Goal: Task Accomplishment & Management: Manage account settings

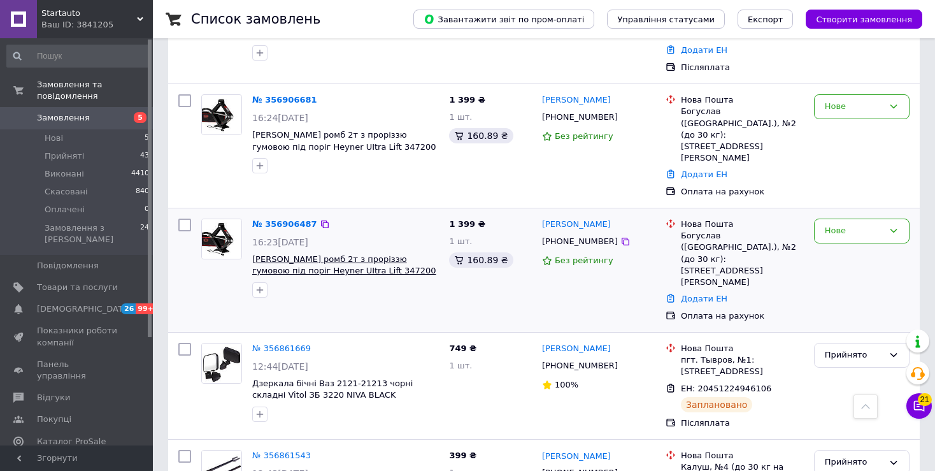
scroll to position [255, 0]
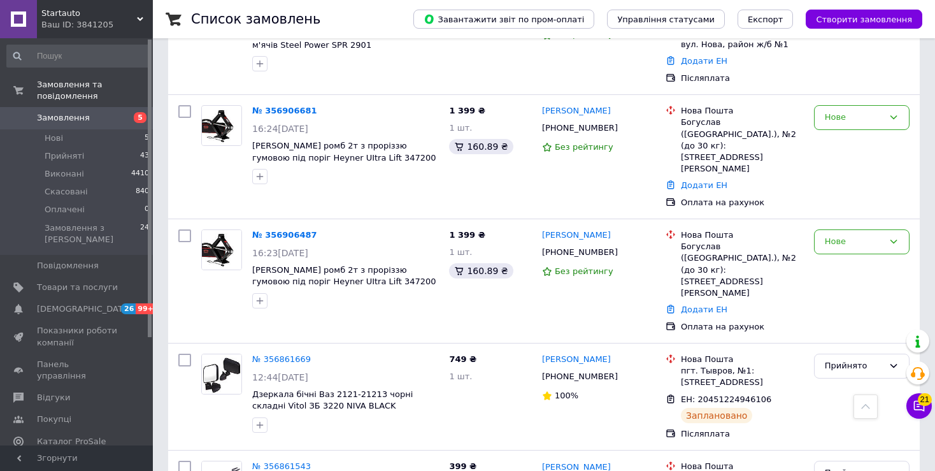
click at [110, 112] on span "Замовлення" at bounding box center [77, 117] width 81 height 11
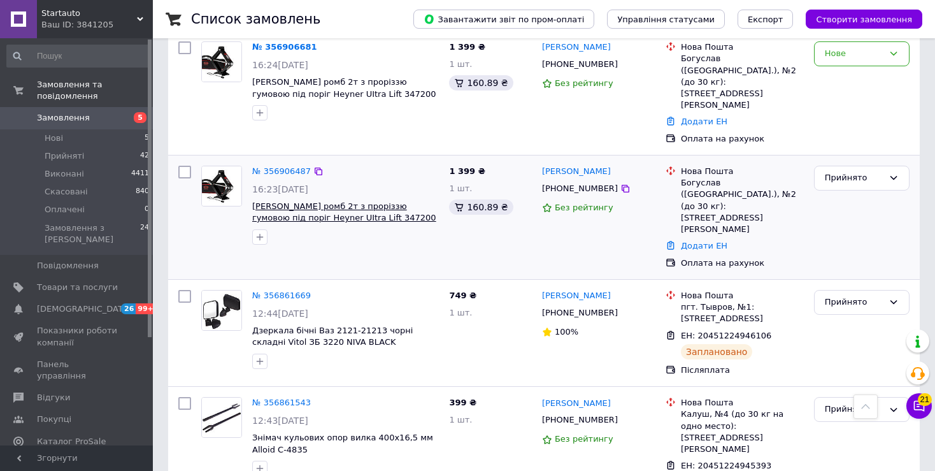
scroll to position [255, 0]
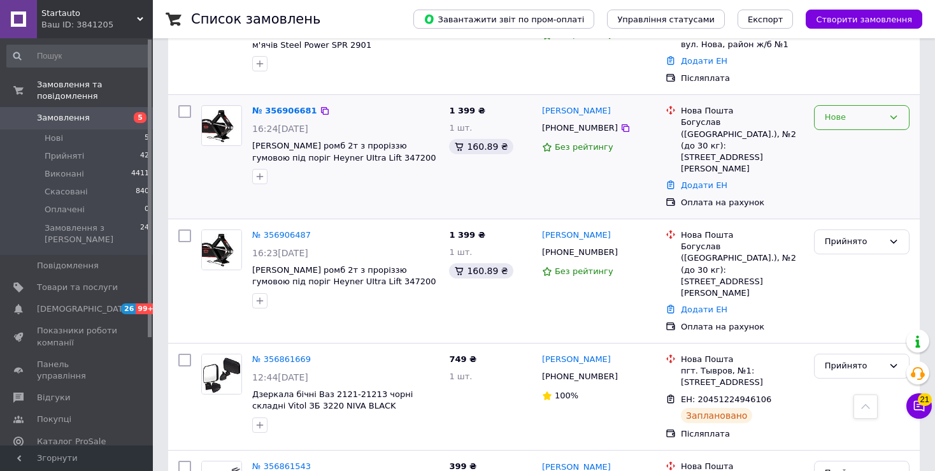
click at [862, 118] on div "Нове" at bounding box center [854, 117] width 59 height 13
click at [839, 191] on li "Скасовано" at bounding box center [861, 191] width 94 height 24
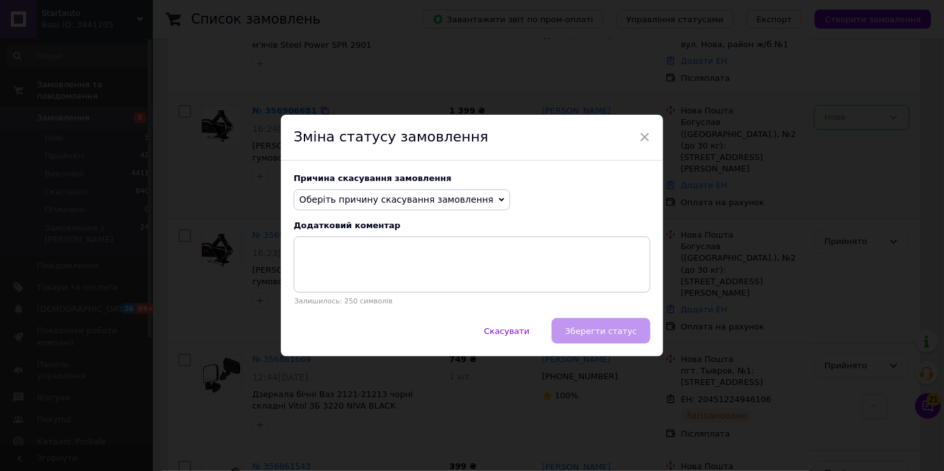
click at [390, 198] on span "Оберіть причину скасування замовлення" at bounding box center [396, 199] width 194 height 10
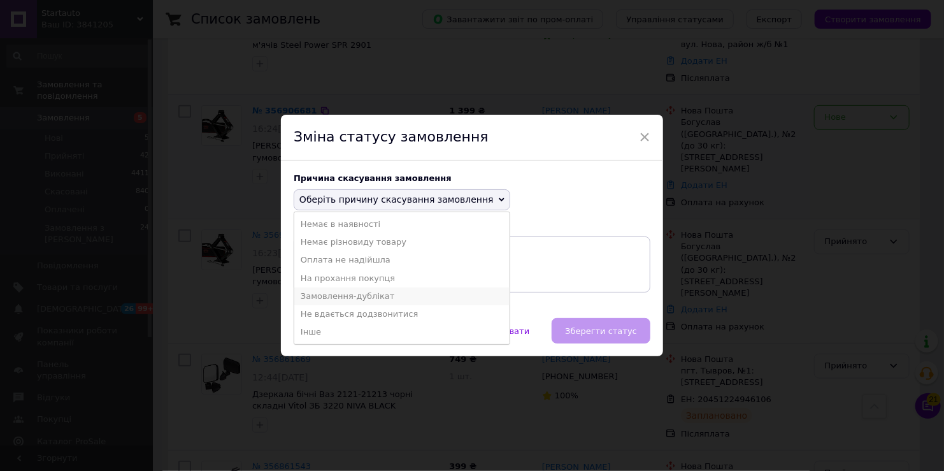
click at [344, 296] on li "Замовлення-дублікат" at bounding box center [401, 296] width 215 height 18
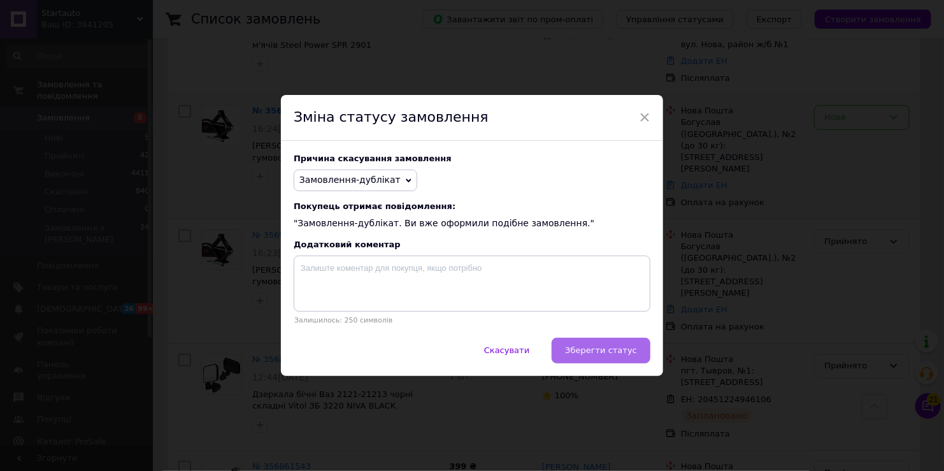
click at [590, 355] on span "Зберегти статус" at bounding box center [601, 350] width 72 height 10
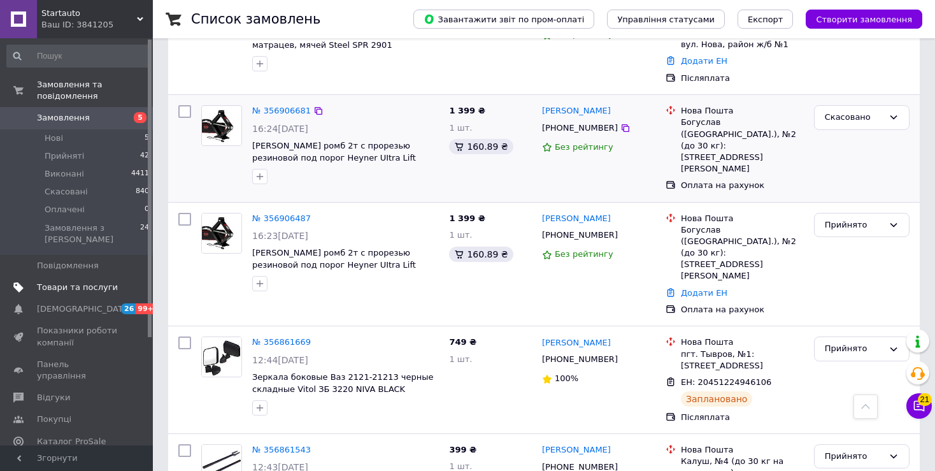
click at [92, 281] on span "Товари та послуги" at bounding box center [77, 286] width 81 height 11
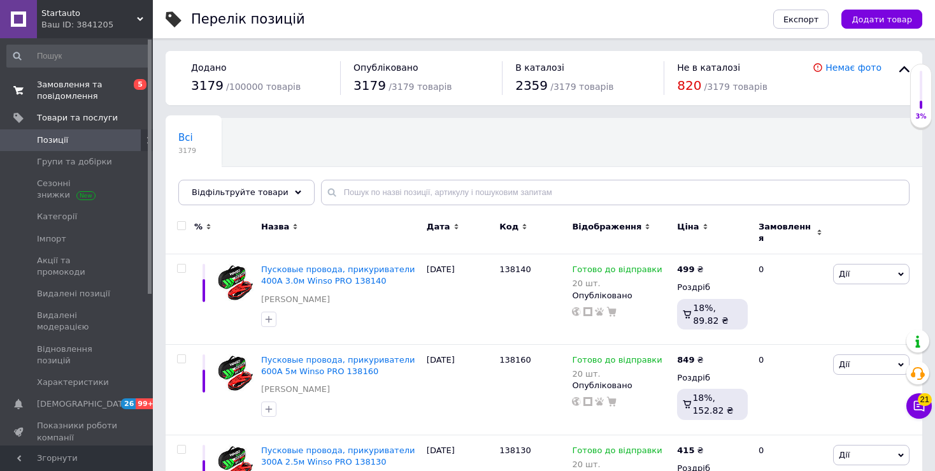
click at [56, 87] on span "Замовлення та повідомлення" at bounding box center [77, 90] width 81 height 23
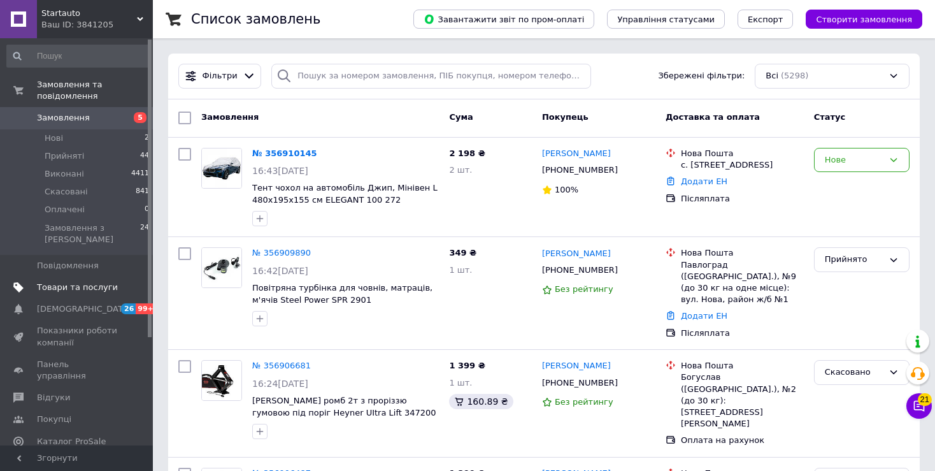
click at [68, 281] on span "Товари та послуги" at bounding box center [77, 286] width 81 height 11
